Goal: Obtain resource: Download file/media

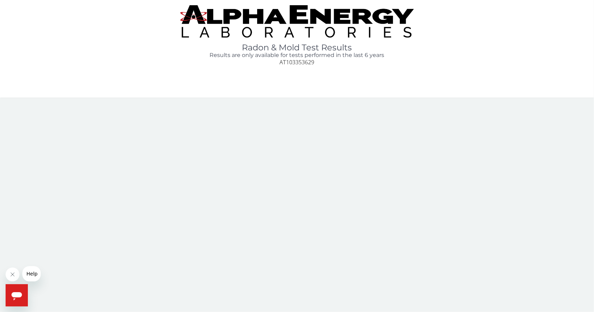
click at [17, 296] on icon "Open messaging window" at bounding box center [16, 296] width 10 height 8
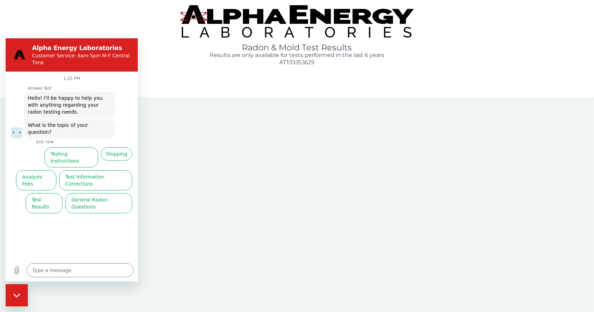
click at [18, 294] on icon "Close messaging window" at bounding box center [16, 295] width 7 height 5
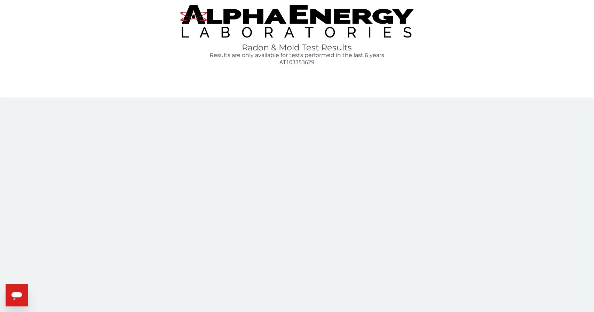
type textarea "x"
click at [15, 293] on icon "Open messaging window" at bounding box center [16, 296] width 10 height 8
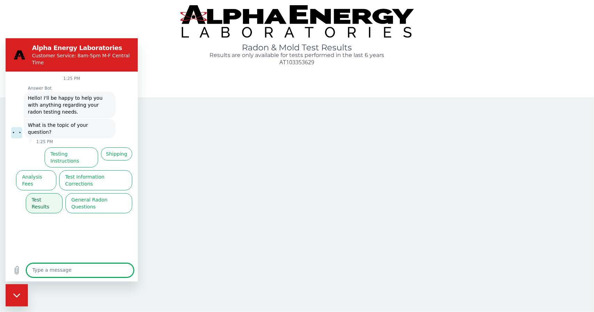
click at [46, 193] on button "Test Results" at bounding box center [44, 203] width 37 height 20
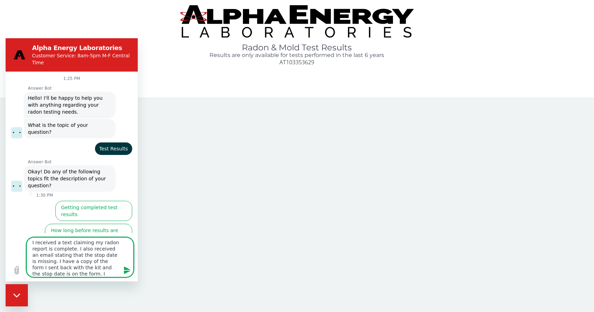
scroll to position [8, 0]
type textarea "I received a text claiming my radon report is complete. I also received an emai…"
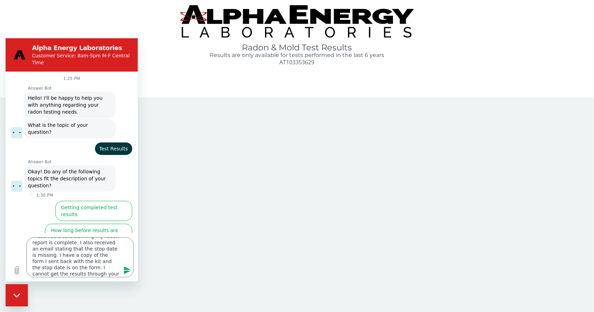
click at [125, 269] on icon "Send message" at bounding box center [127, 271] width 7 height 8
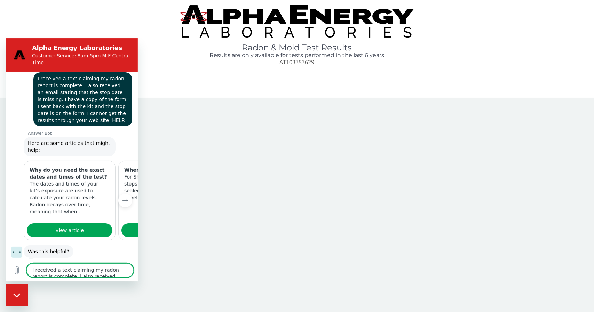
scroll to position [125, 0]
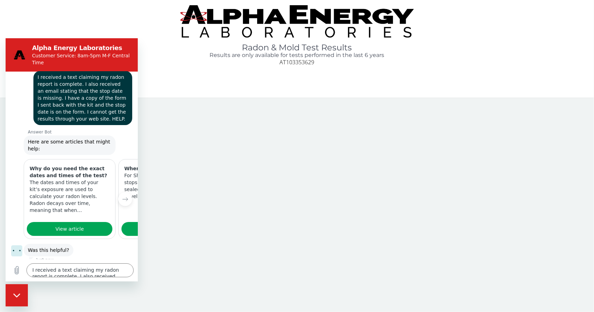
drag, startPoint x: 104, startPoint y: 227, endPoint x: 79, endPoint y: 224, distance: 25.2
click at [79, 243] on div "Answer Bot says: Was this helpful?" at bounding box center [74, 249] width 127 height 13
drag, startPoint x: 118, startPoint y: 173, endPoint x: 130, endPoint y: 172, distance: 11.5
click at [130, 172] on div "When do I stop my test? For Short Term: the test officially stops when the rado…" at bounding box center [164, 182] width 91 height 46
click at [118, 265] on button "No" at bounding box center [122, 271] width 19 height 13
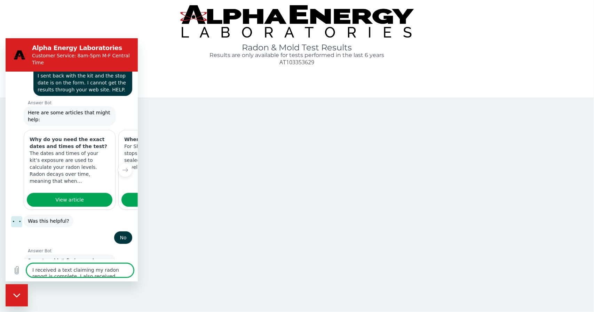
scroll to position [156, 0]
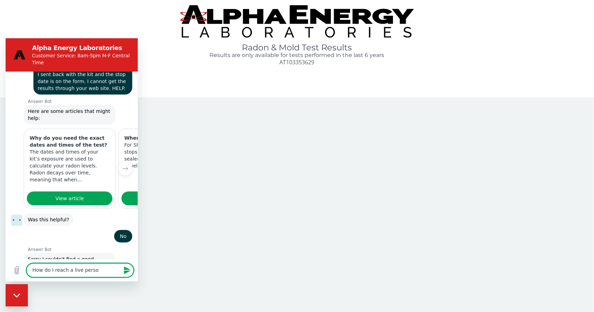
type textarea "How do I reach a live person"
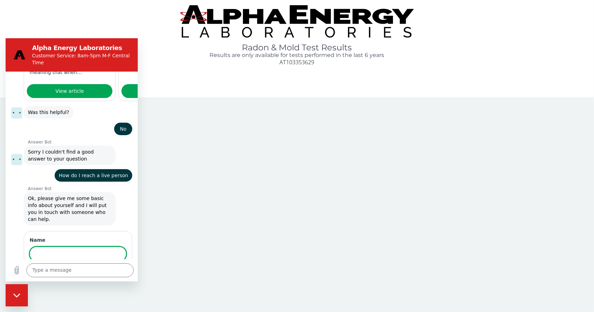
scroll to position [263, 0]
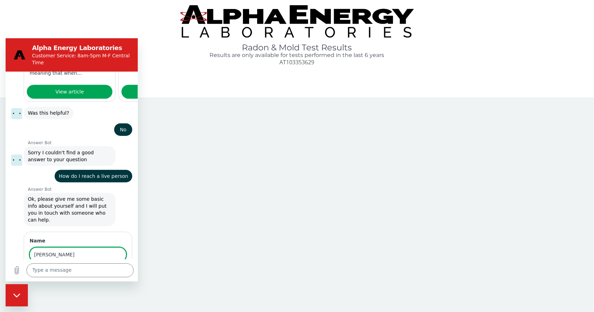
type input "Rudi Kohler"
click at [111, 270] on span "Next" at bounding box center [114, 274] width 11 height 8
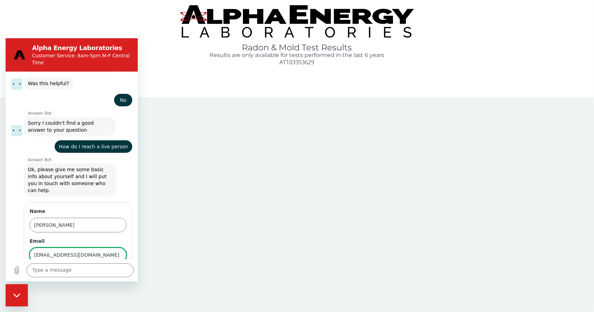
type input "rudikohler@msn.com"
click at [112, 271] on span "Next" at bounding box center [114, 275] width 11 height 8
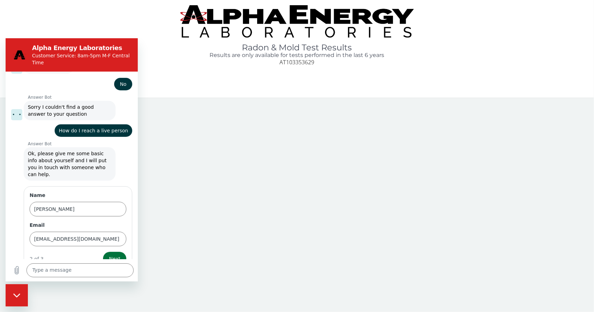
scroll to position [322, 0]
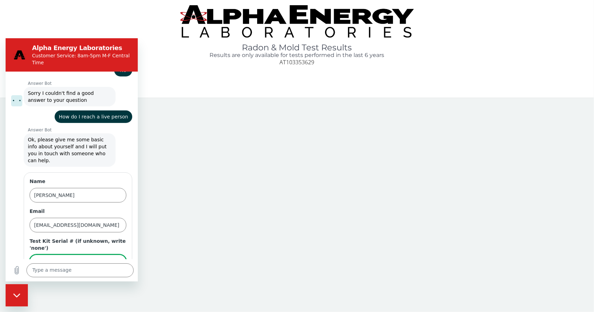
type input "AT 103353629"
click at [110, 278] on span "Send" at bounding box center [114, 282] width 12 height 8
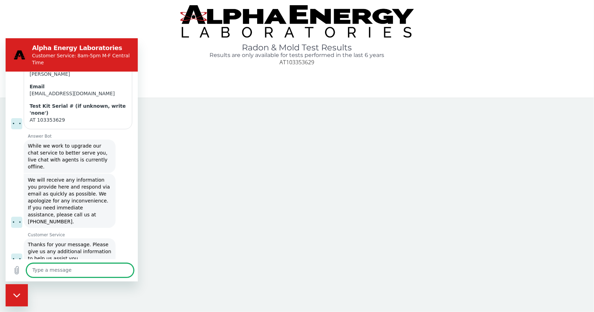
scroll to position [444, 0]
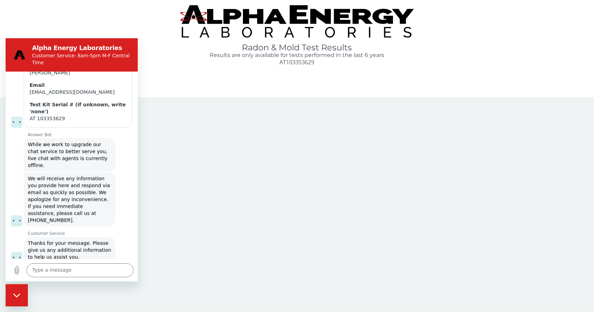
click at [18, 295] on icon "Close messaging window" at bounding box center [16, 295] width 7 height 4
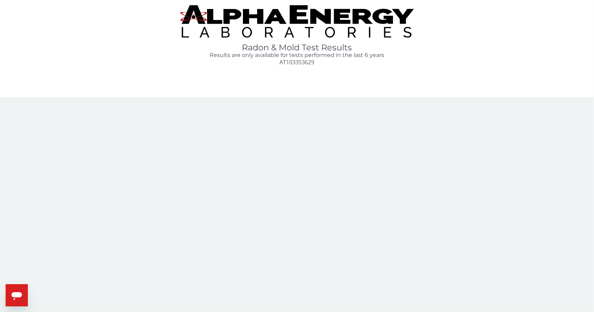
click at [539, 41] on div "Radon & Mold Test Results Results are only available for tests performed in the…" at bounding box center [296, 35] width 583 height 61
click at [372, 213] on body "Radon & Mold Test Results Results are only available for tests performed in the…" at bounding box center [297, 156] width 594 height 312
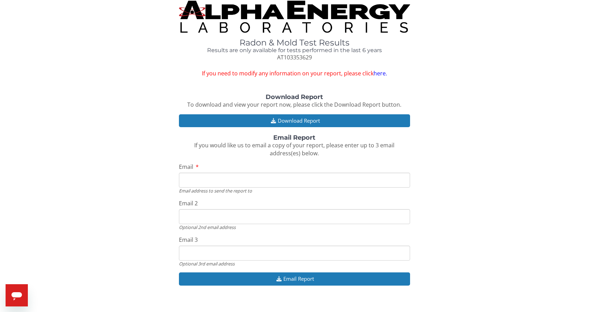
scroll to position [13, 0]
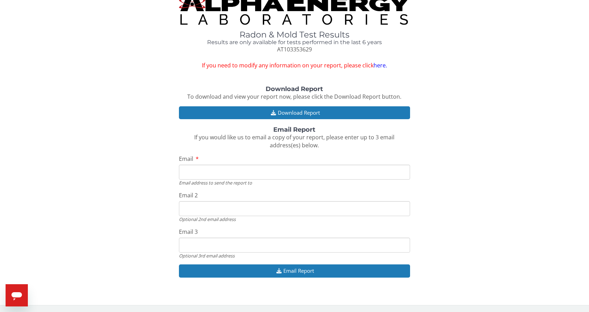
click at [191, 172] on input "Email" at bounding box center [294, 172] width 231 height 15
type input "[EMAIL_ADDRESS][DOMAIN_NAME]"
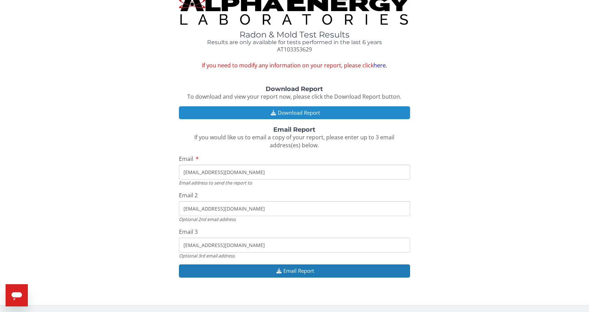
click at [296, 112] on button "Download Report" at bounding box center [294, 112] width 231 height 13
